Goal: Task Accomplishment & Management: Use online tool/utility

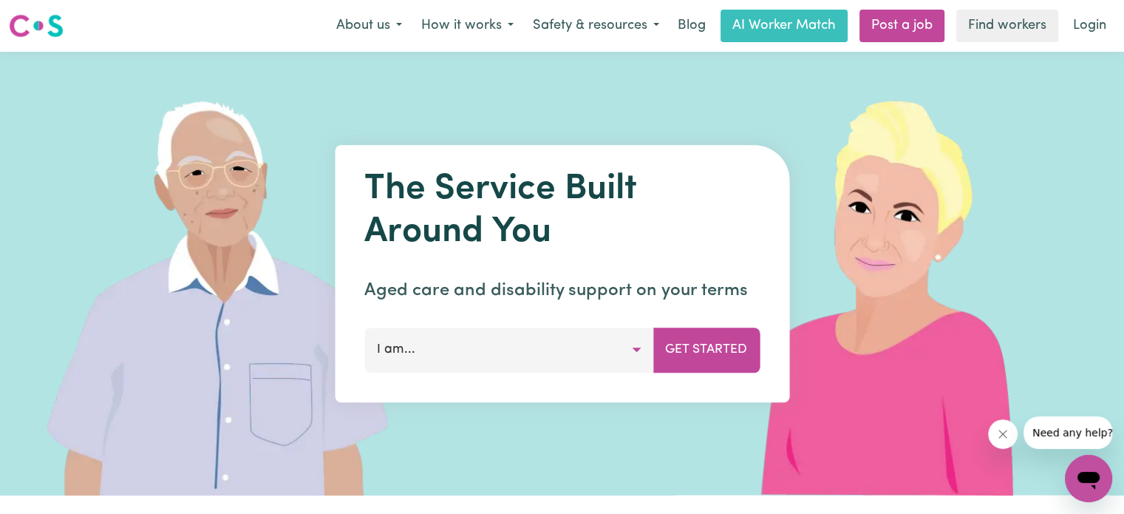
click at [565, 339] on button "I am..." at bounding box center [508, 349] width 289 height 44
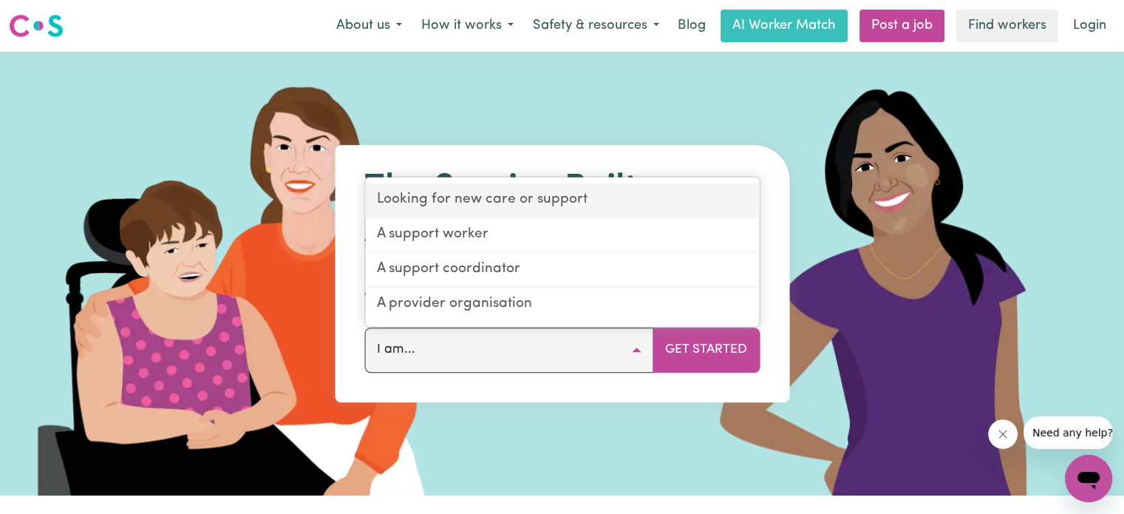
click at [496, 191] on link "Looking for new care or support" at bounding box center [562, 200] width 394 height 35
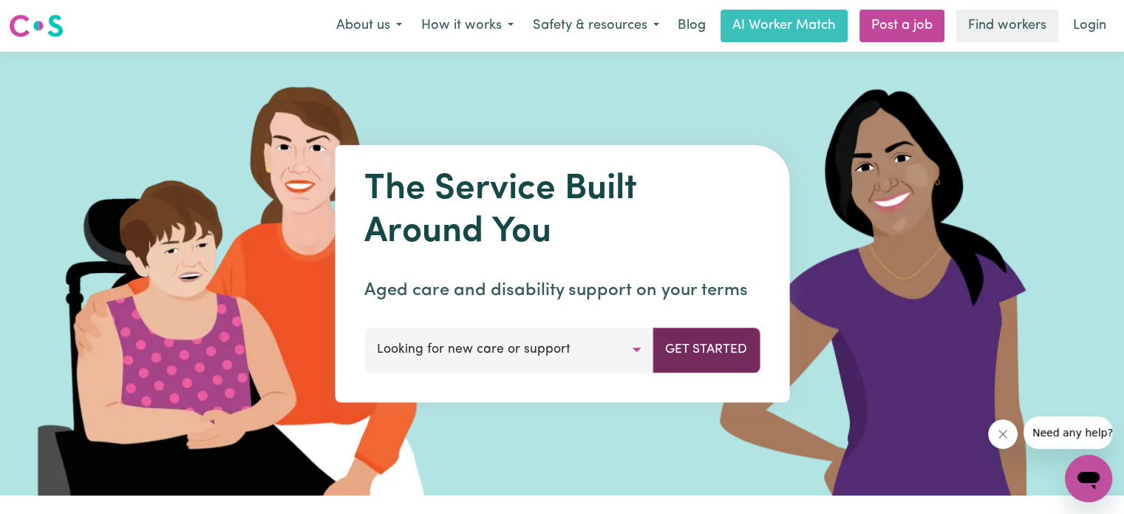
click at [693, 351] on button "Get Started" at bounding box center [706, 349] width 107 height 44
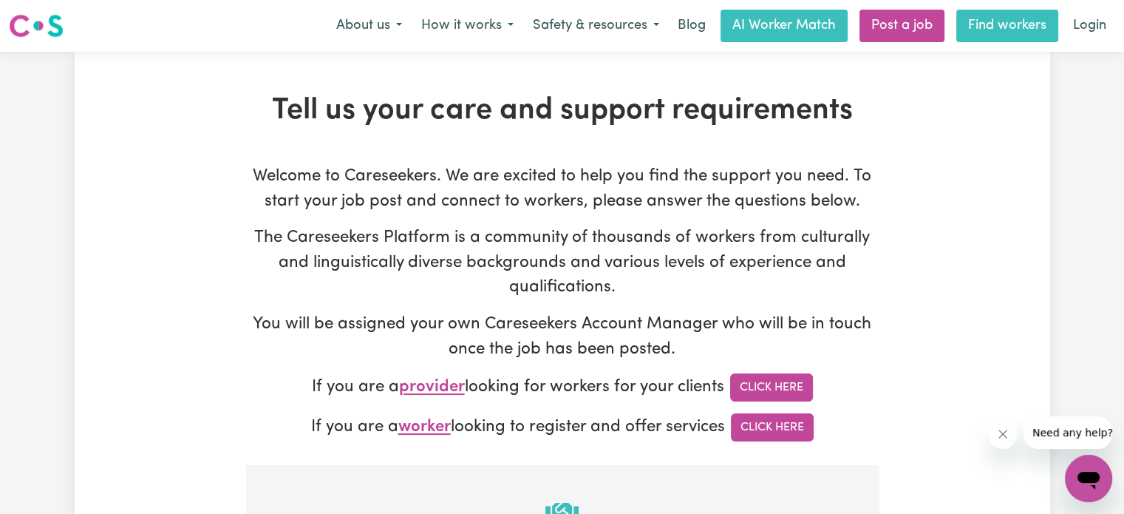
click at [1004, 21] on link "Find workers" at bounding box center [1007, 26] width 102 height 33
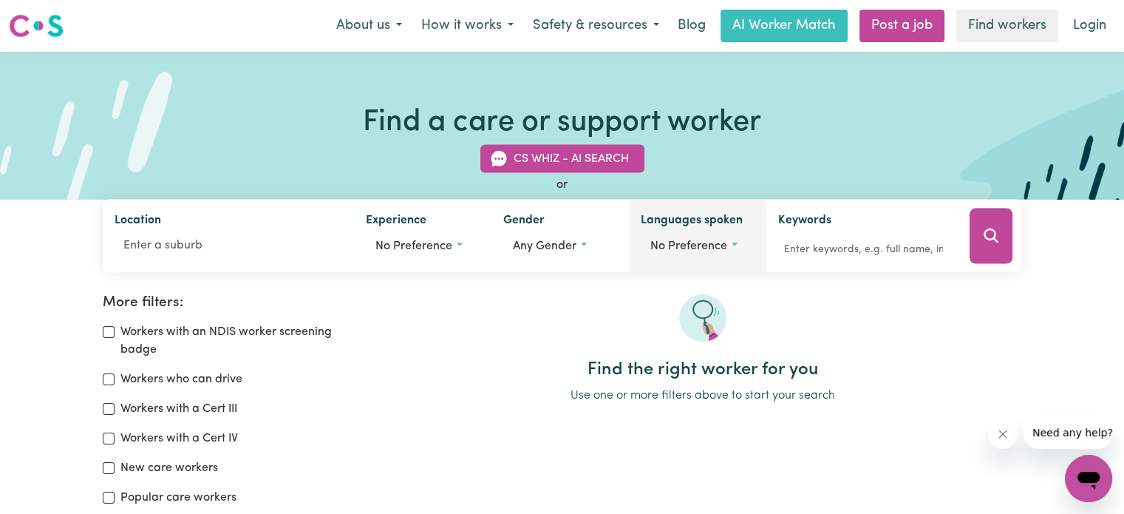
scroll to position [27, 0]
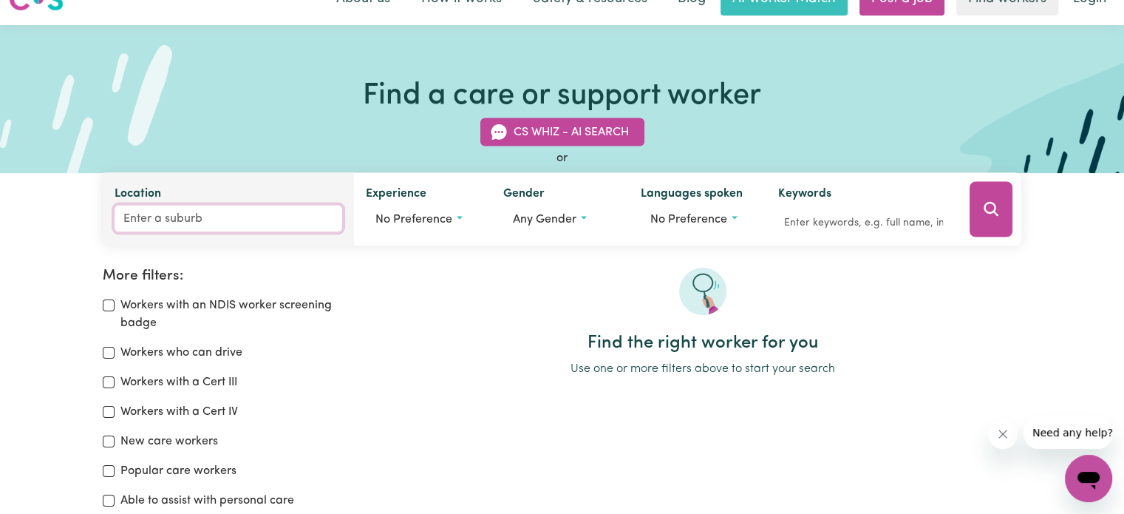
click at [242, 215] on input "Location" at bounding box center [229, 218] width 228 height 27
type input "port"
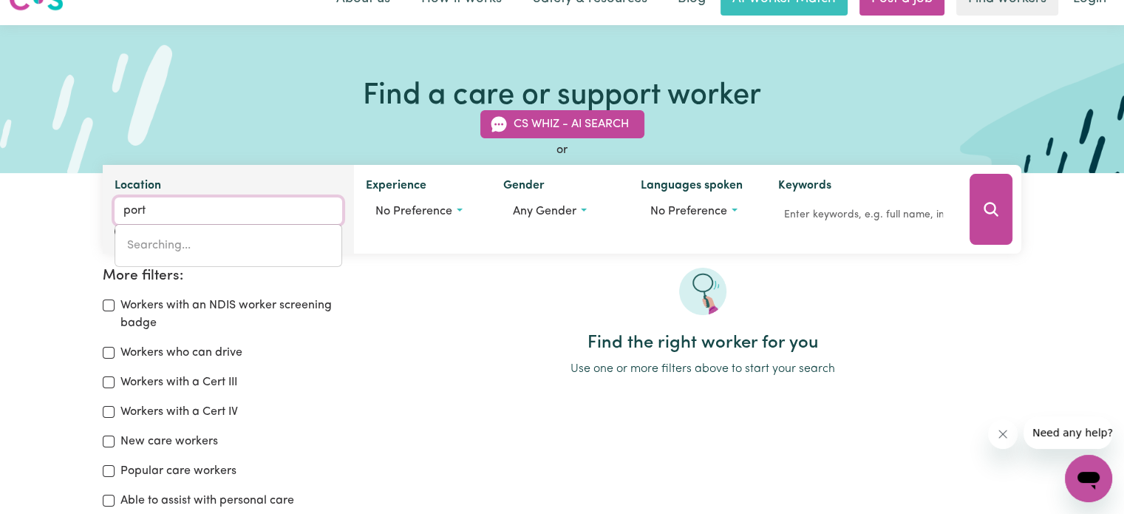
type input "[GEOGRAPHIC_DATA], [GEOGRAPHIC_DATA], 5015"
type input "port a"
type input "port aDELAIDE, [GEOGRAPHIC_DATA], 5015"
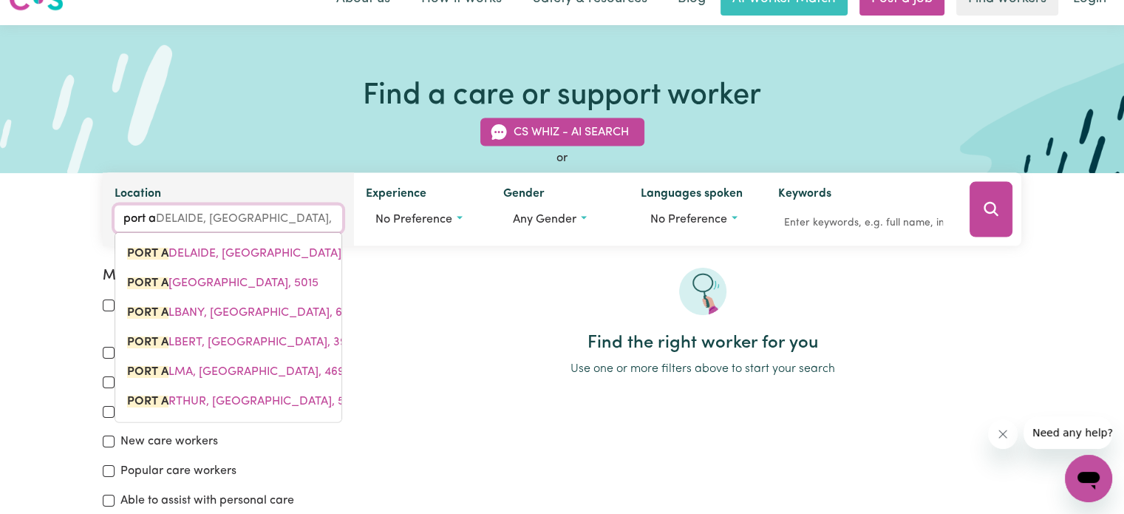
type input "port au"
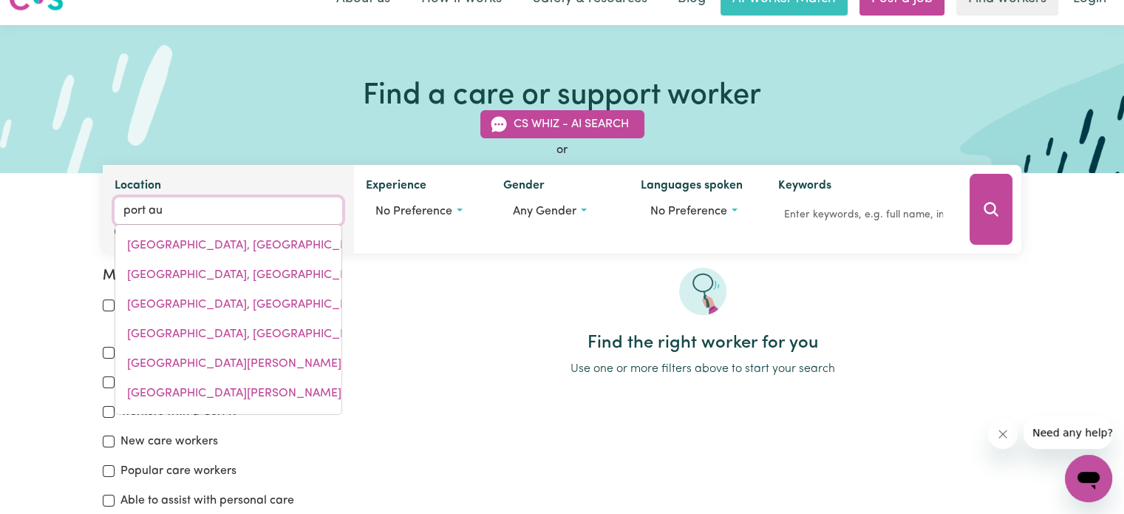
type input "port auGUSTA, [GEOGRAPHIC_DATA], 5700"
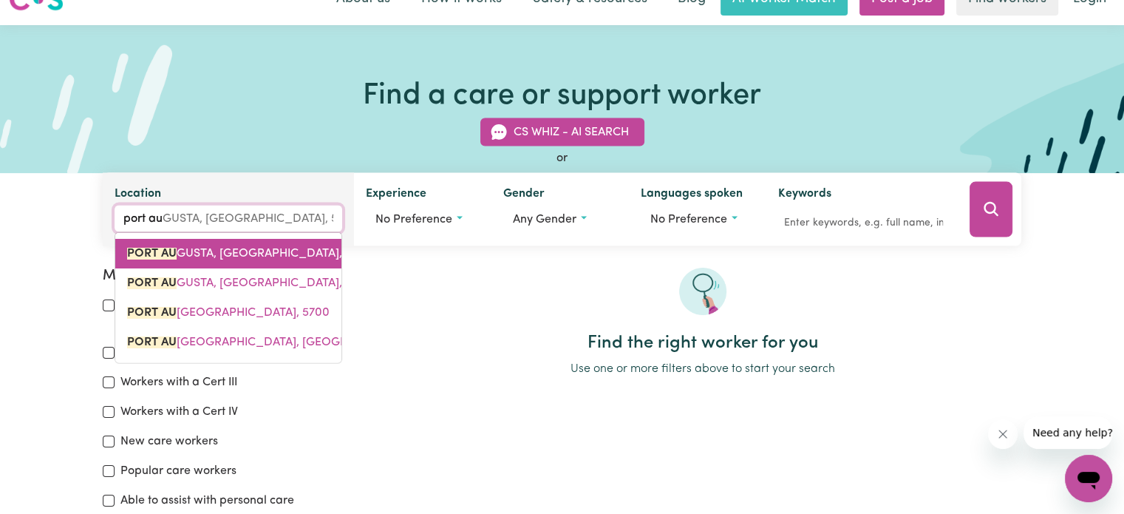
click at [296, 256] on span "PORT AU [GEOGRAPHIC_DATA], [GEOGRAPHIC_DATA], 5700" at bounding box center [249, 254] width 245 height 12
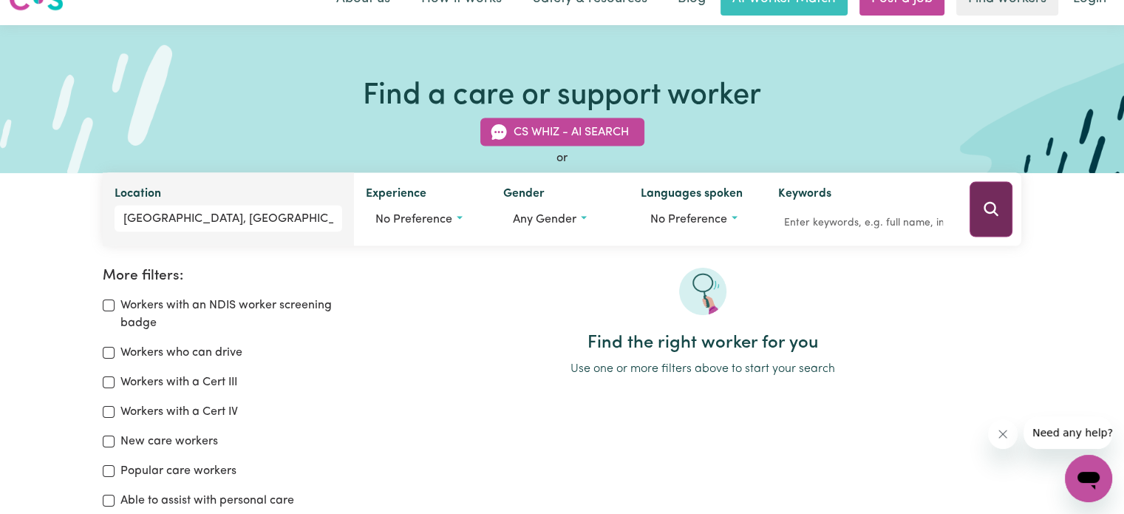
click at [995, 211] on icon "Search" at bounding box center [991, 209] width 14 height 14
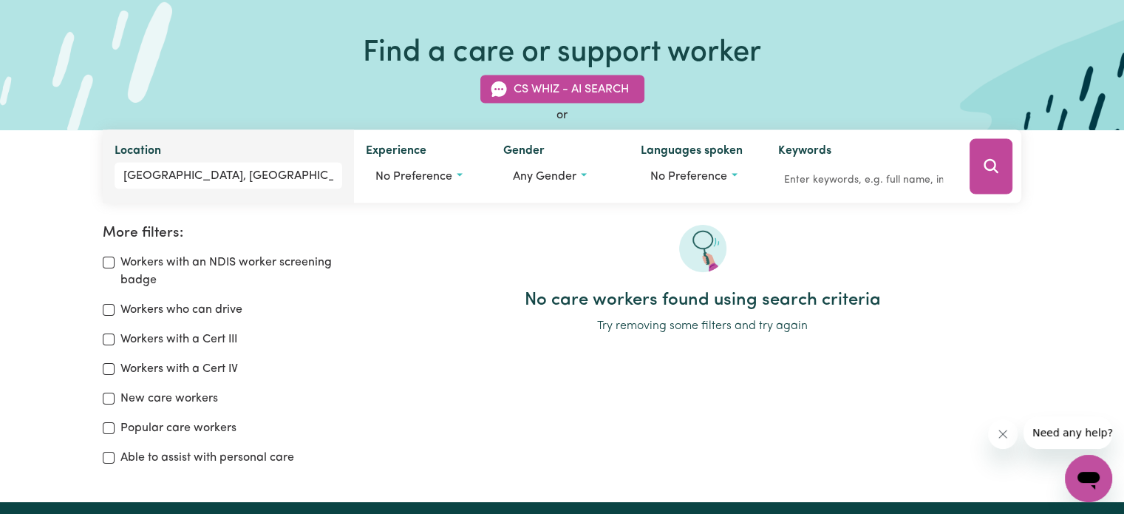
scroll to position [83, 0]
